Goal: Transaction & Acquisition: Download file/media

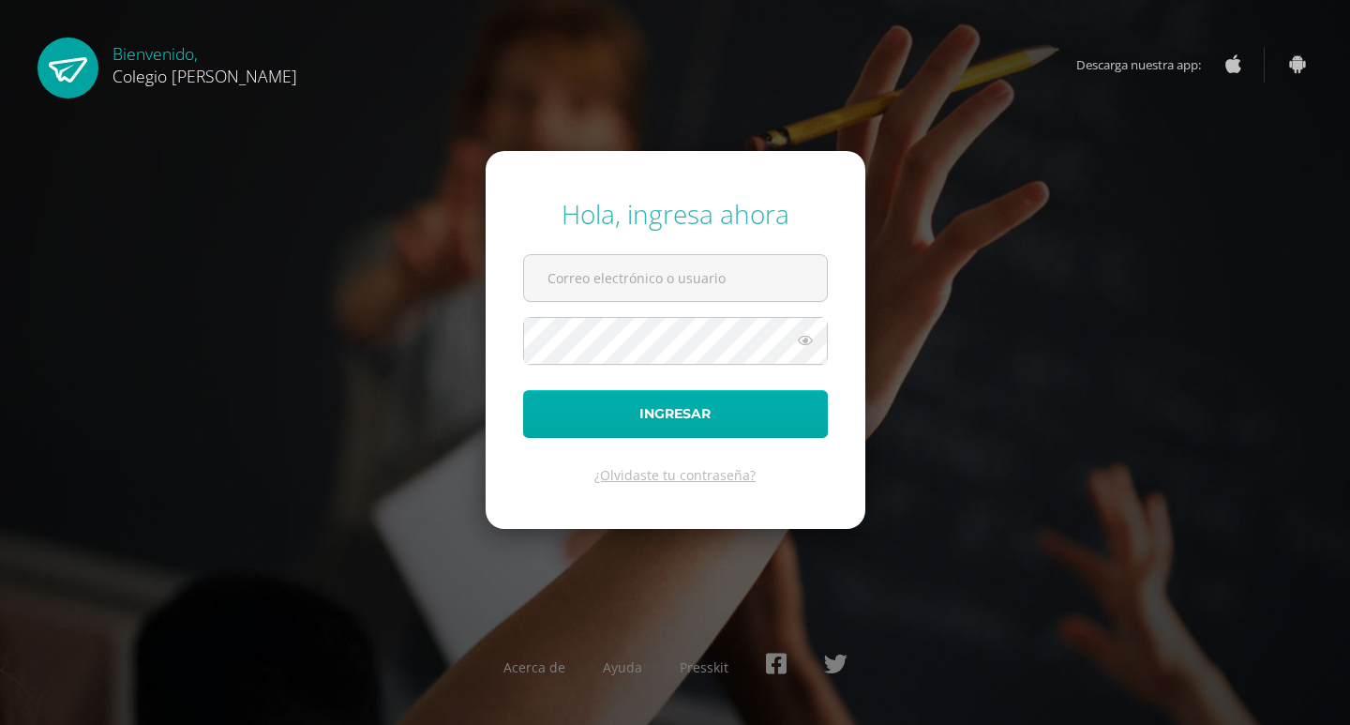
type input "[EMAIL_ADDRESS][DOMAIN_NAME]"
click at [666, 408] on button "Ingresar" at bounding box center [675, 414] width 305 height 48
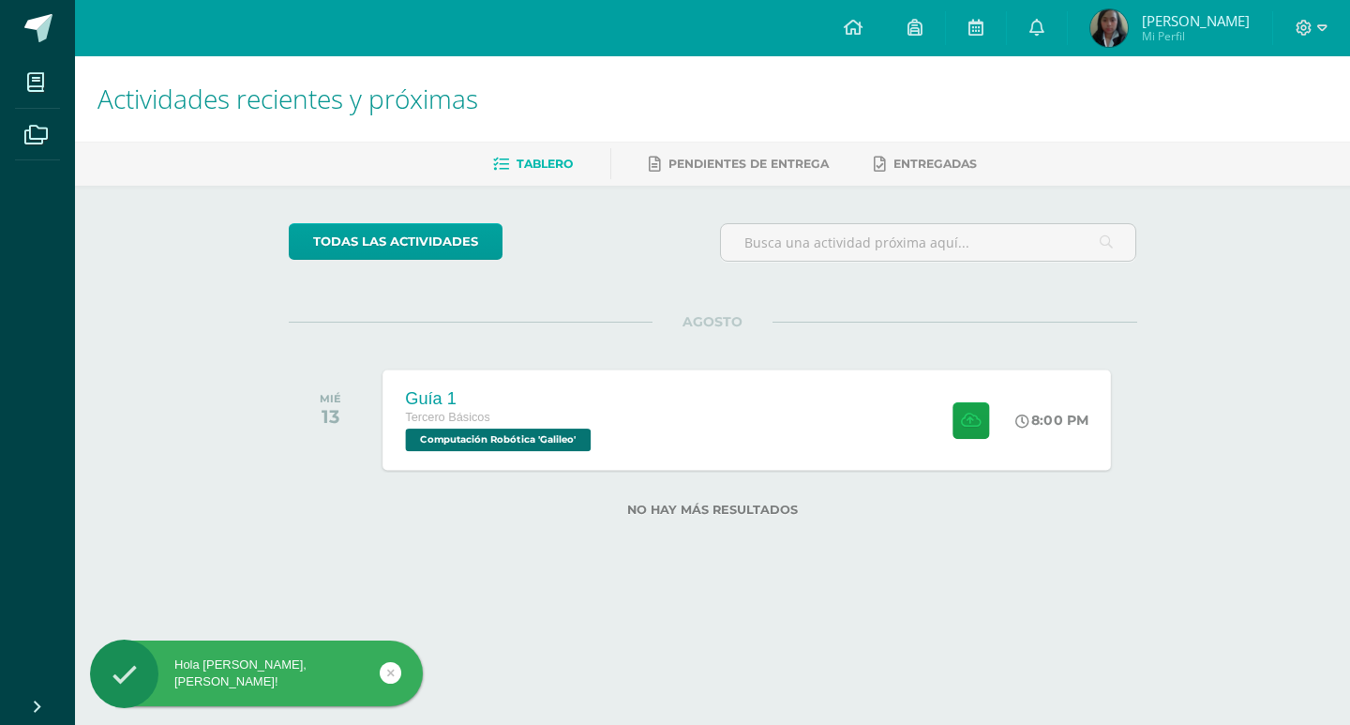
click at [735, 405] on div "Guía 1 Tercero Básicos Computación Robótica 'Galileo' 8:00 PM Guía 1 Computació…" at bounding box center [746, 419] width 728 height 100
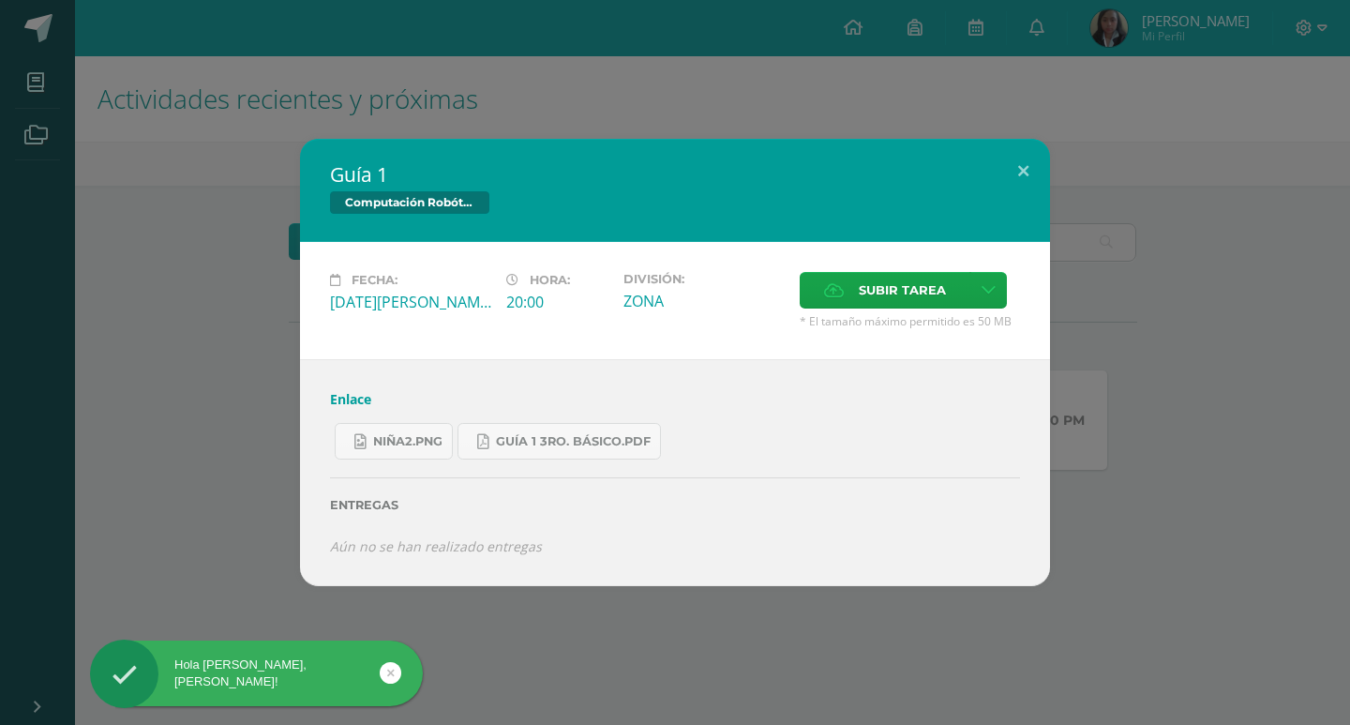
click at [338, 401] on link "Enlace" at bounding box center [350, 399] width 41 height 18
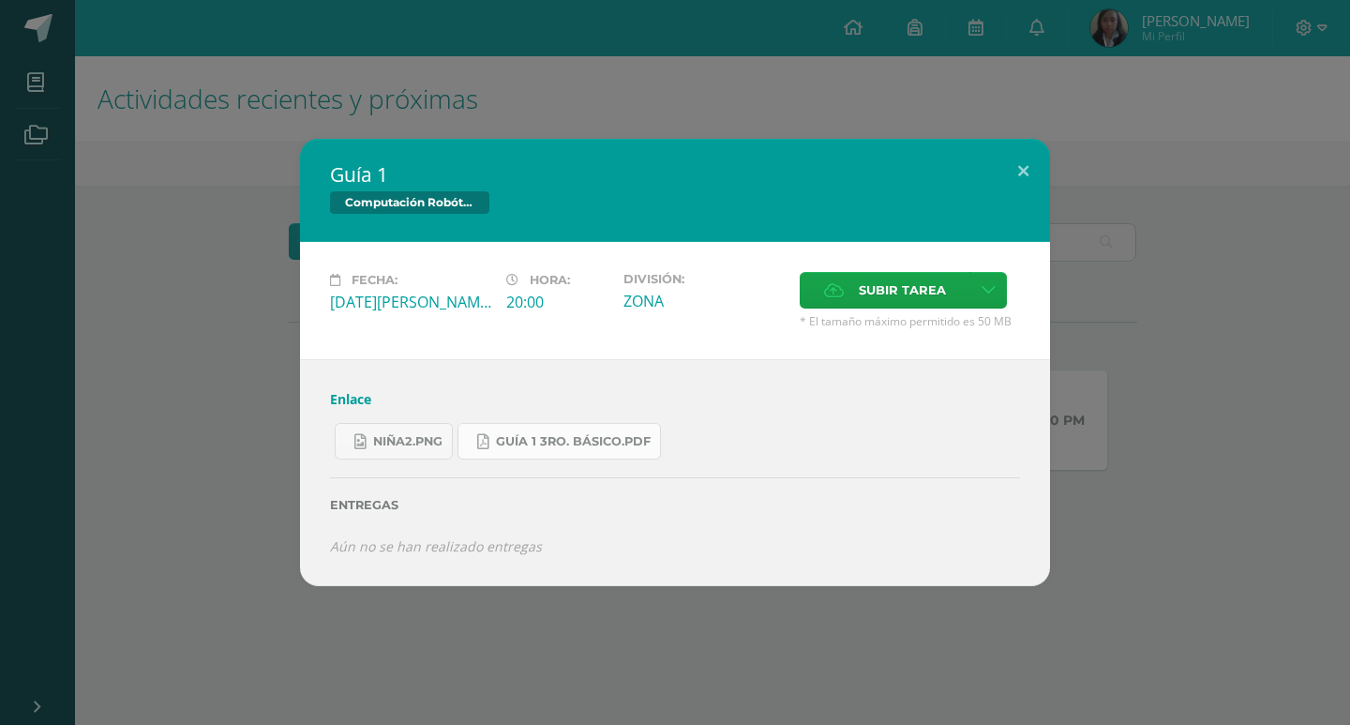
click at [531, 434] on span "Guía 1 3ro. Básico.pdf" at bounding box center [573, 441] width 155 height 15
click at [394, 429] on link "niña2.png" at bounding box center [394, 441] width 118 height 37
